Goal: Find specific page/section: Find specific page/section

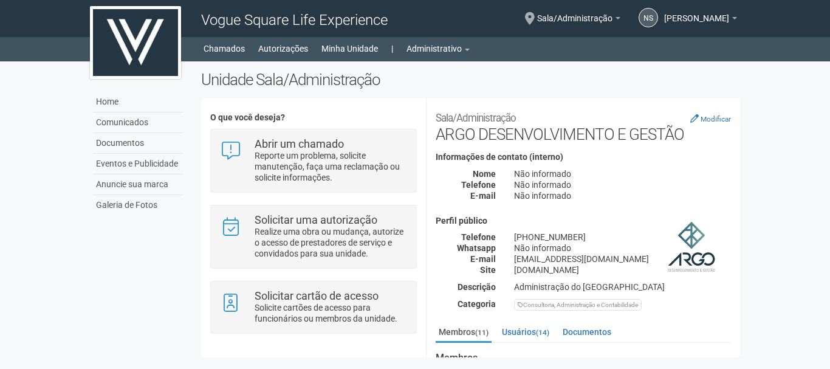
scroll to position [210, 0]
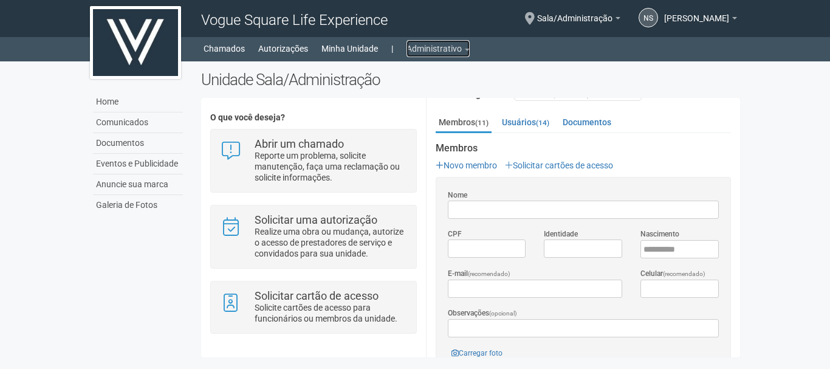
click at [423, 48] on link "Administrativo" at bounding box center [438, 48] width 63 height 17
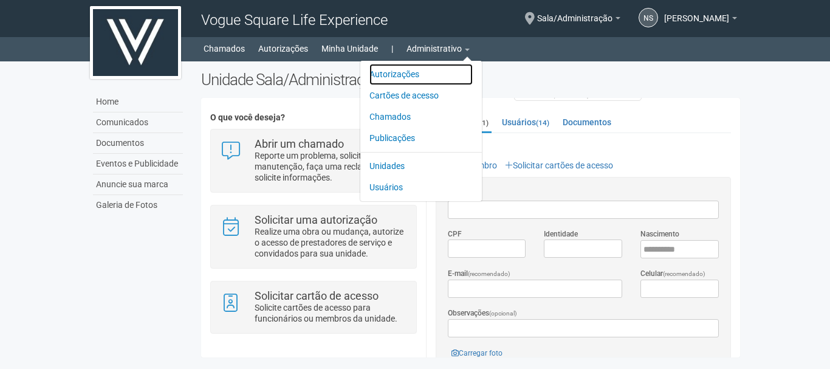
click at [393, 71] on link "Autorizações" at bounding box center [421, 74] width 103 height 21
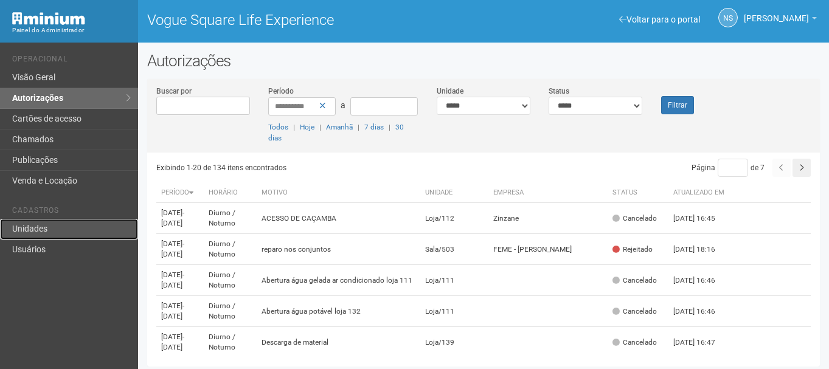
click at [72, 231] on link "Unidades" at bounding box center [69, 229] width 138 height 21
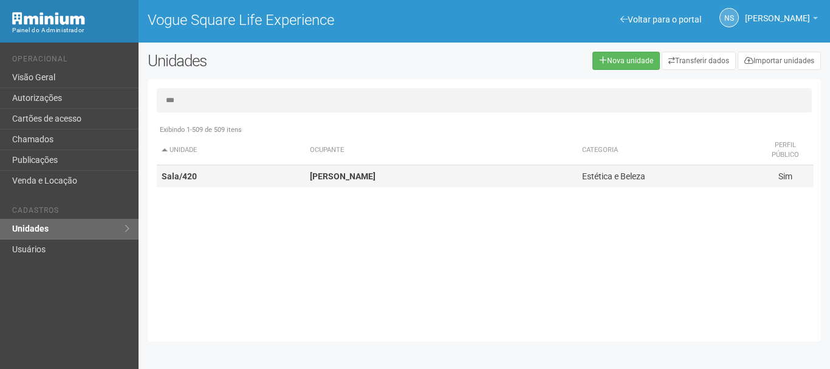
type input "***"
click at [367, 179] on strong "[PERSON_NAME]" at bounding box center [343, 176] width 66 height 10
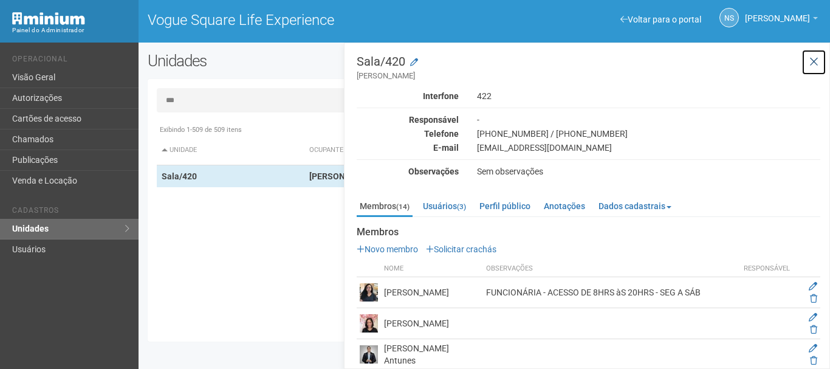
click at [815, 67] on icon at bounding box center [814, 62] width 9 height 12
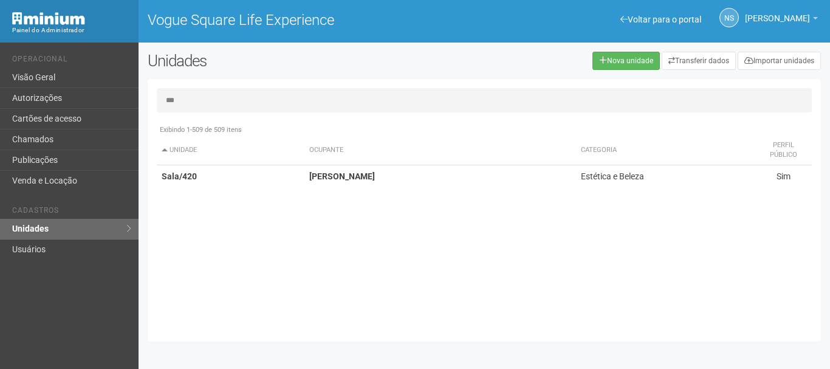
click at [48, 47] on ul "Operacional Visão Geral Autorizações Cartões de acesso Chamados Publicações Ven…" at bounding box center [70, 118] width 117 height 145
click at [78, 67] on link "Visão Geral" at bounding box center [69, 77] width 139 height 21
